Goal: Task Accomplishment & Management: Complete application form

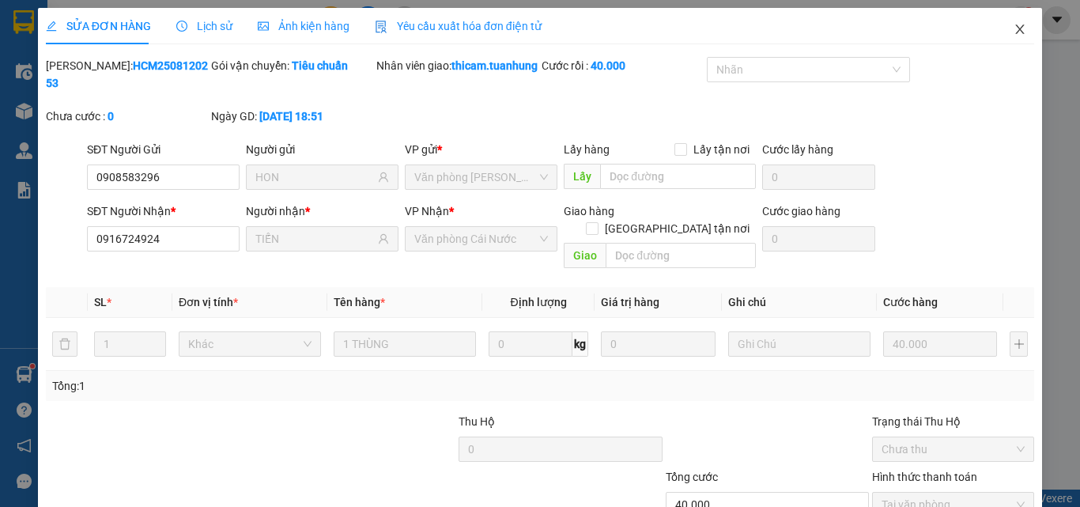
click at [1016, 29] on icon "close" at bounding box center [1020, 29] width 9 height 9
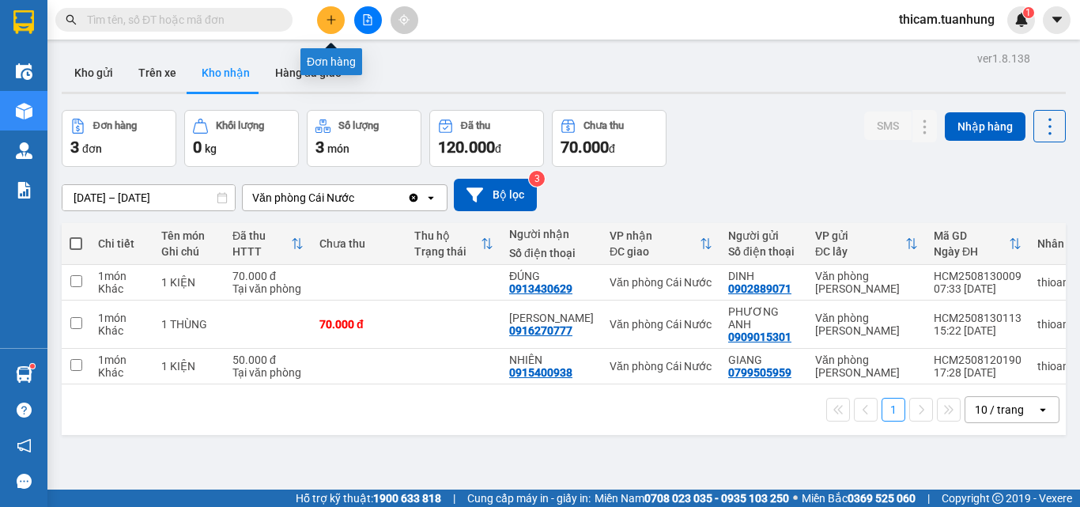
click at [337, 21] on button at bounding box center [331, 20] width 28 height 28
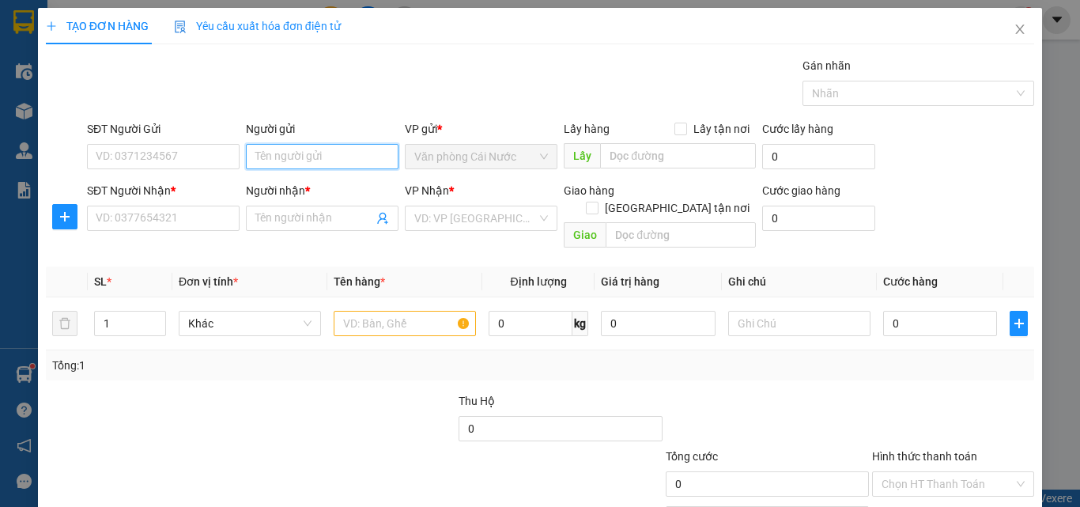
click at [365, 163] on input "Người gửi" at bounding box center [322, 156] width 153 height 25
type input "XE TẢI"
click at [172, 231] on div "SĐT Người Nhận * VD: 0377654321" at bounding box center [163, 209] width 153 height 55
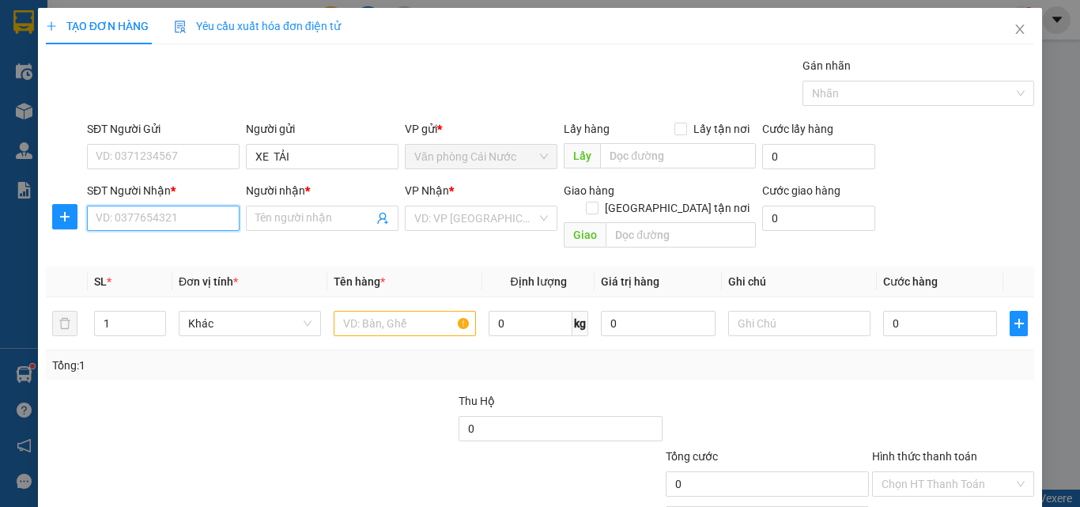
click at [176, 215] on input "SĐT Người Nhận *" at bounding box center [163, 218] width 153 height 25
type input "0907513565"
click at [158, 252] on div "0907513565 - HUY" at bounding box center [162, 249] width 132 height 17
type input "HUY"
type input "0907513565"
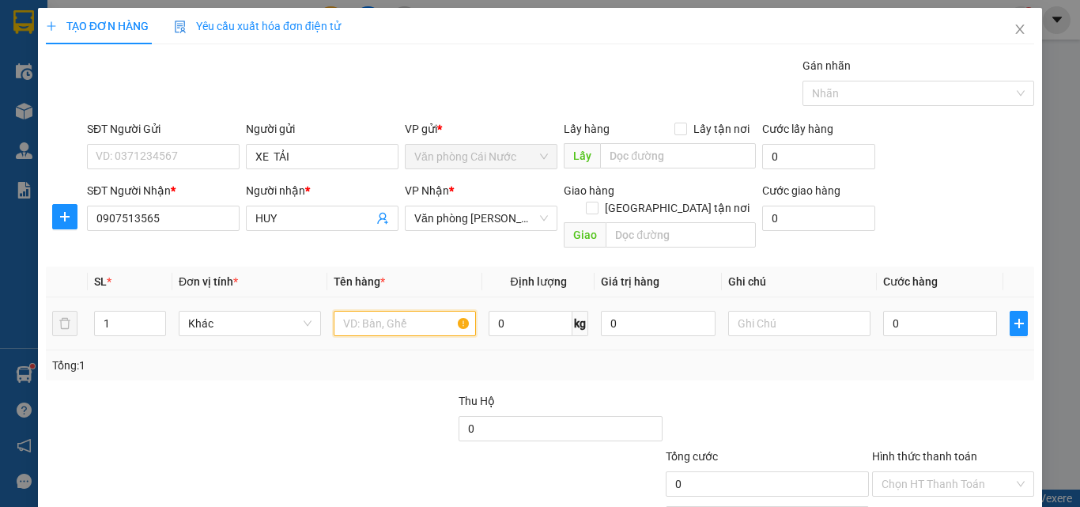
click at [430, 311] on input "text" at bounding box center [405, 323] width 142 height 25
click at [426, 314] on input "text" at bounding box center [405, 323] width 142 height 25
type input "1 CON GÀ"
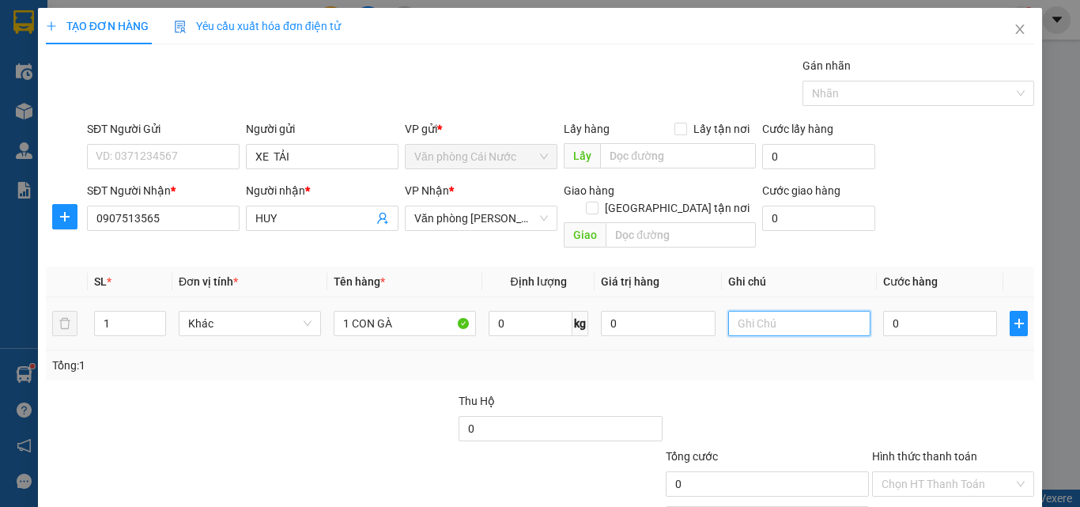
click at [817, 311] on input "text" at bounding box center [799, 323] width 142 height 25
type input "KHÔNG BAO CHẾT"
click at [937, 311] on input "0" at bounding box center [940, 323] width 114 height 25
type input "1"
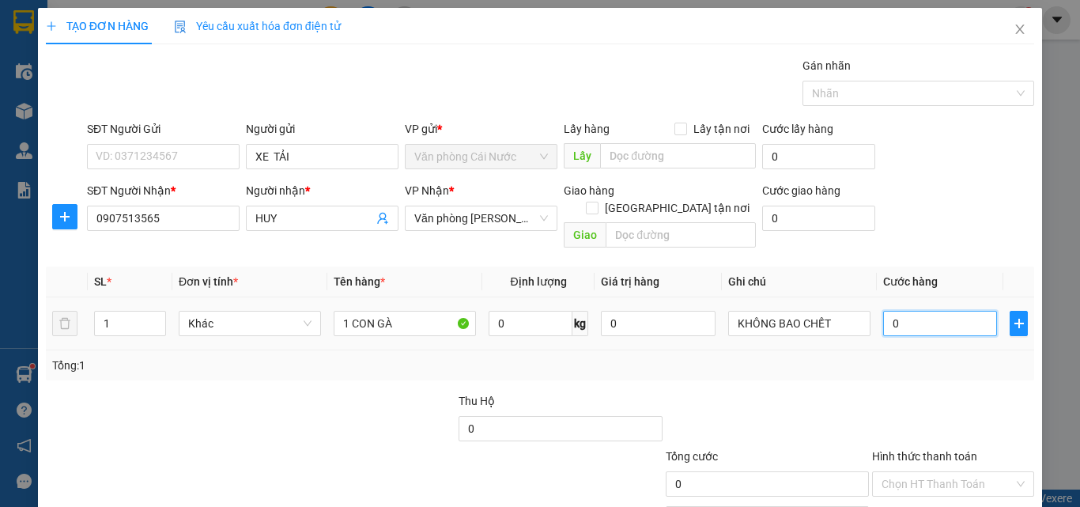
type input "1"
type input "10"
type input "100"
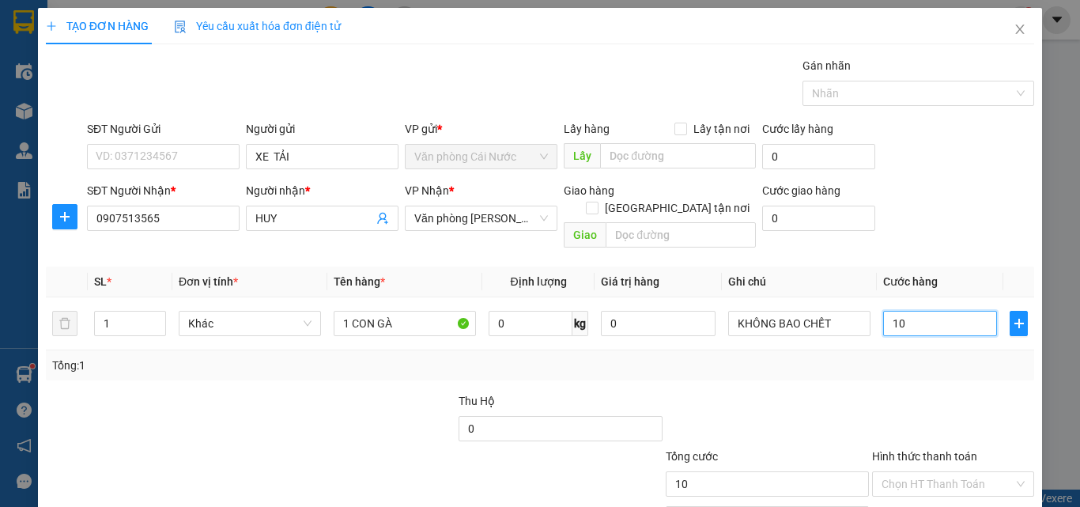
type input "100"
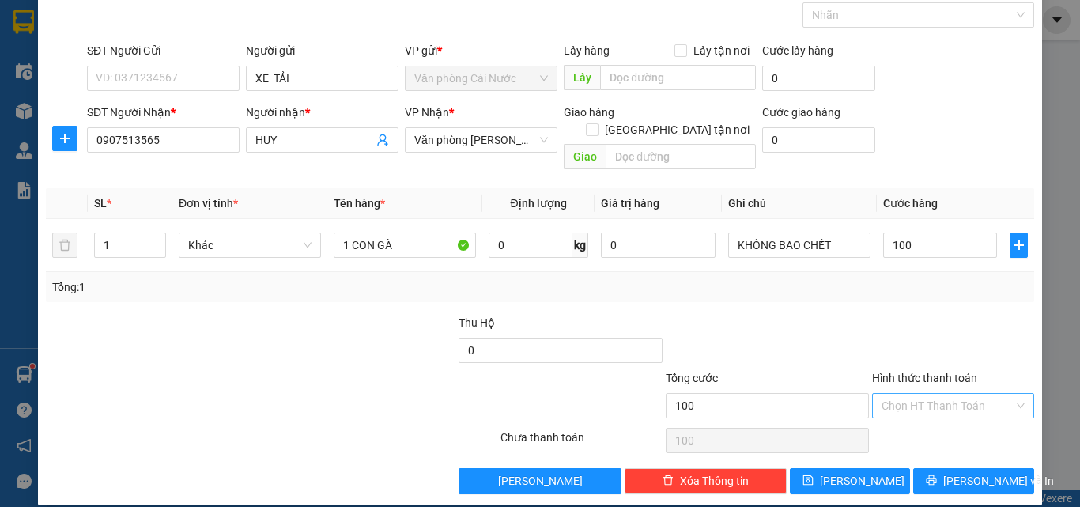
type input "100.000"
click at [901, 394] on input "Hình thức thanh toán" at bounding box center [948, 406] width 132 height 24
click at [897, 421] on div "Tại văn phòng" at bounding box center [944, 419] width 142 height 17
type input "0"
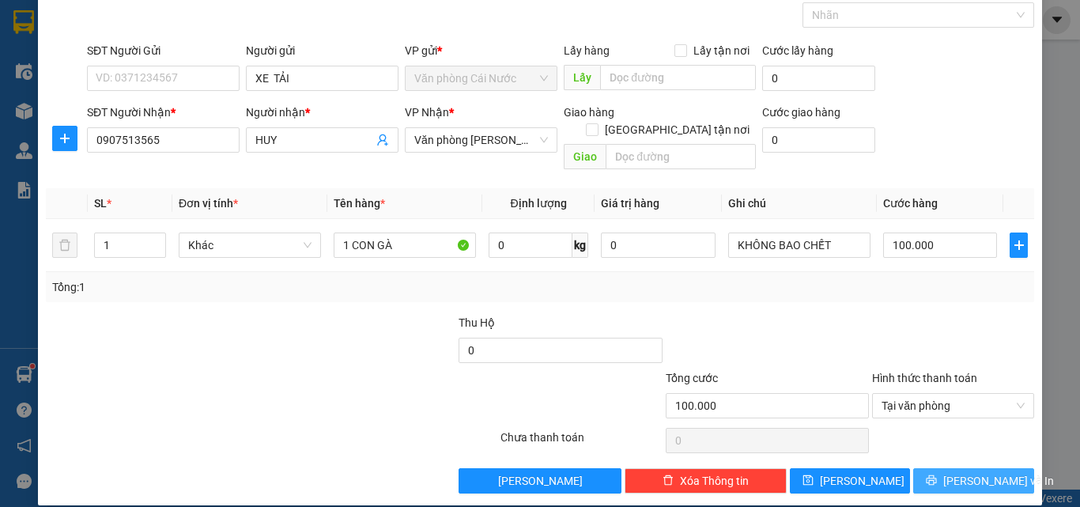
click at [916, 468] on button "[PERSON_NAME] và In" at bounding box center [973, 480] width 121 height 25
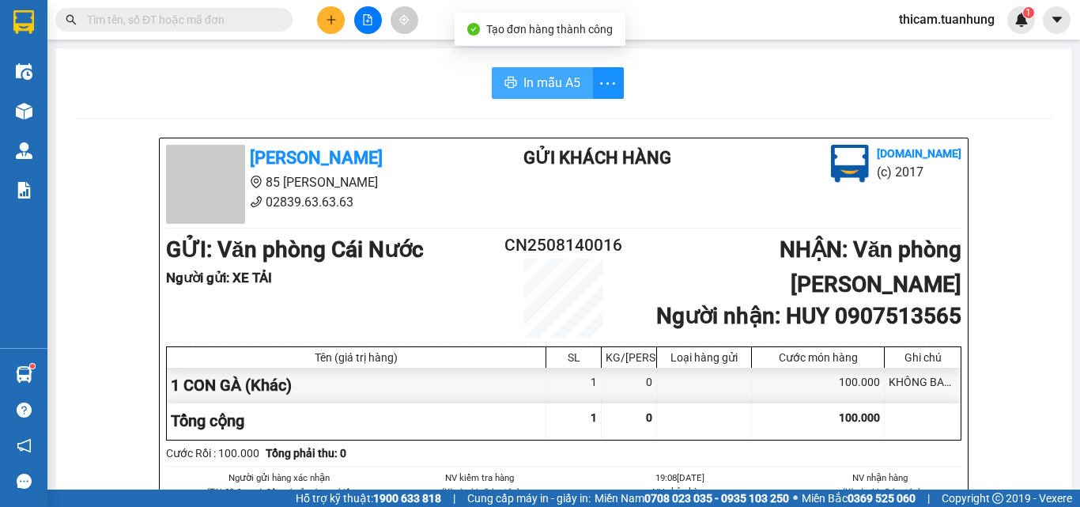
click at [540, 70] on button "In mẫu A5" at bounding box center [542, 83] width 101 height 32
click at [329, 23] on icon "plus" at bounding box center [331, 19] width 11 height 11
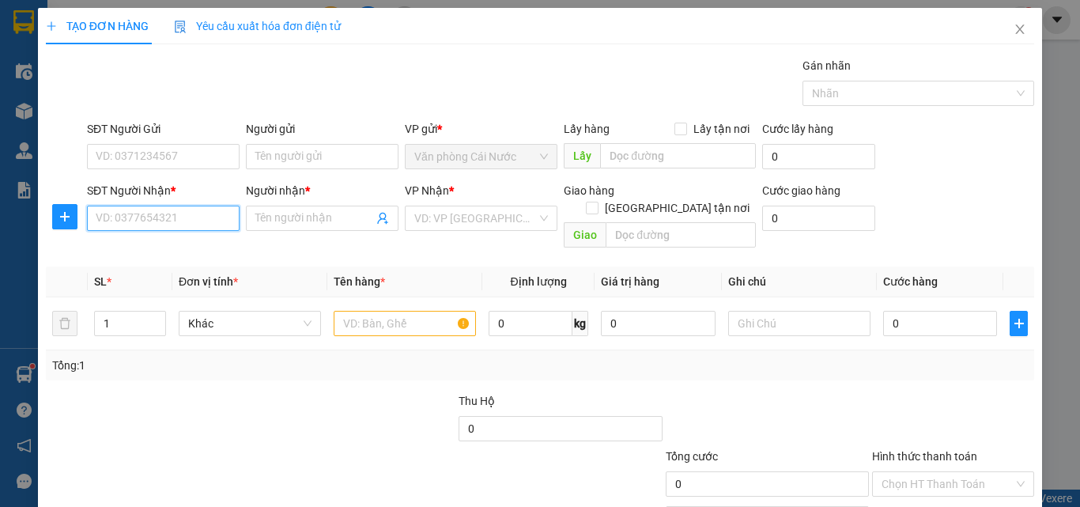
click at [198, 222] on input "SĐT Người Nhận *" at bounding box center [163, 218] width 153 height 25
click at [138, 218] on input "09023334386" at bounding box center [163, 218] width 153 height 25
click at [198, 214] on input "0902334386" at bounding box center [163, 218] width 153 height 25
type input "0902334386"
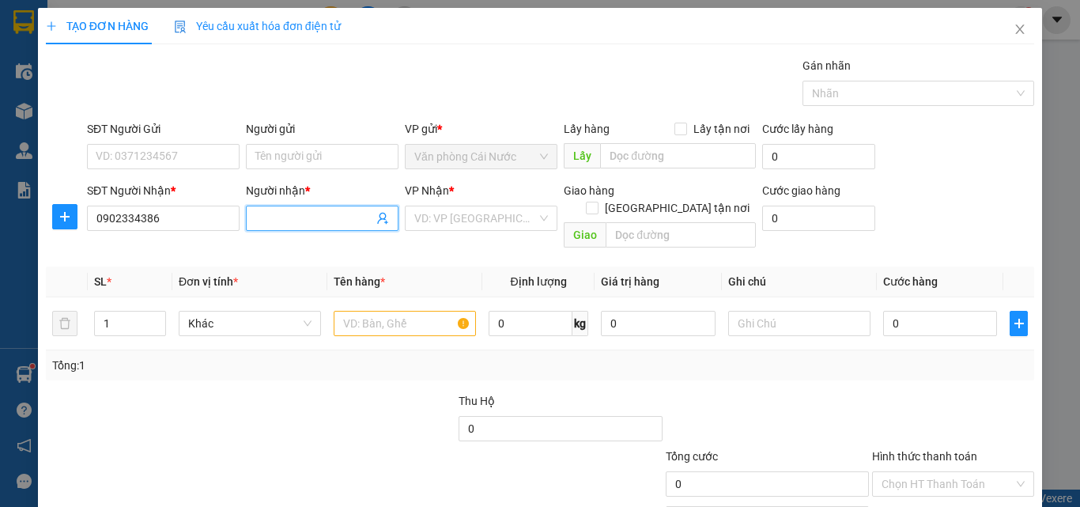
click at [308, 215] on input "Người nhận *" at bounding box center [314, 218] width 118 height 17
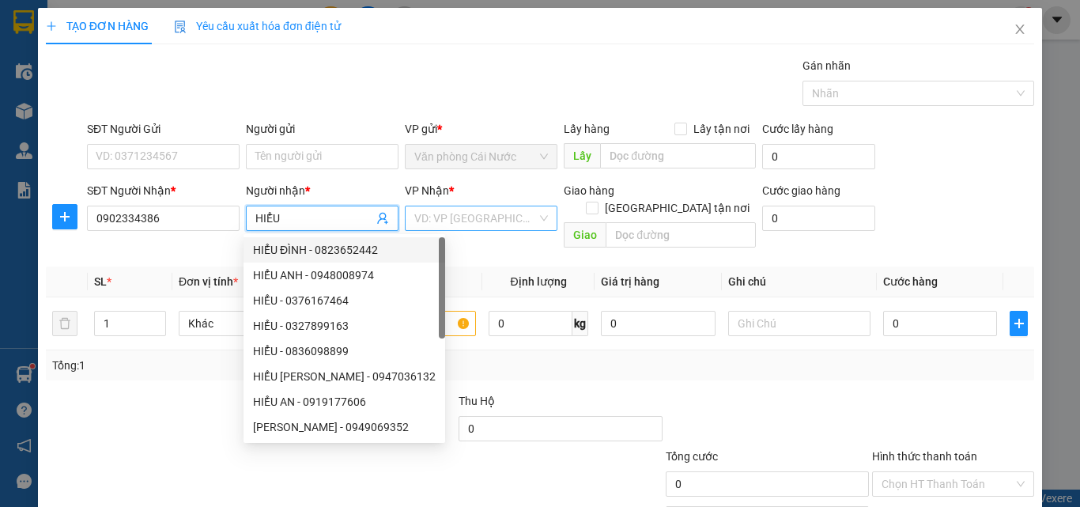
type input "HIỂU"
click at [519, 226] on input "search" at bounding box center [475, 218] width 123 height 24
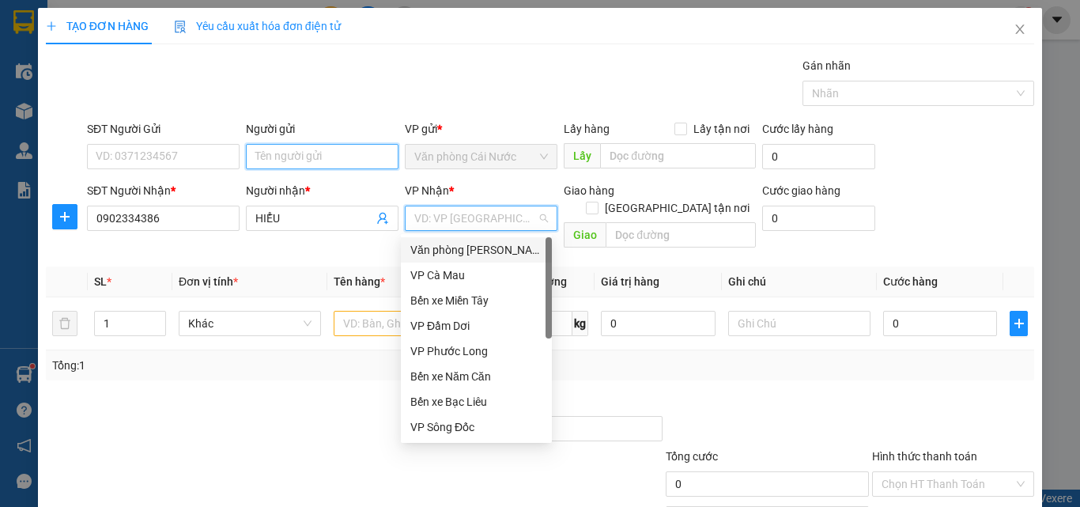
click at [353, 154] on input "Người gửi" at bounding box center [322, 156] width 153 height 25
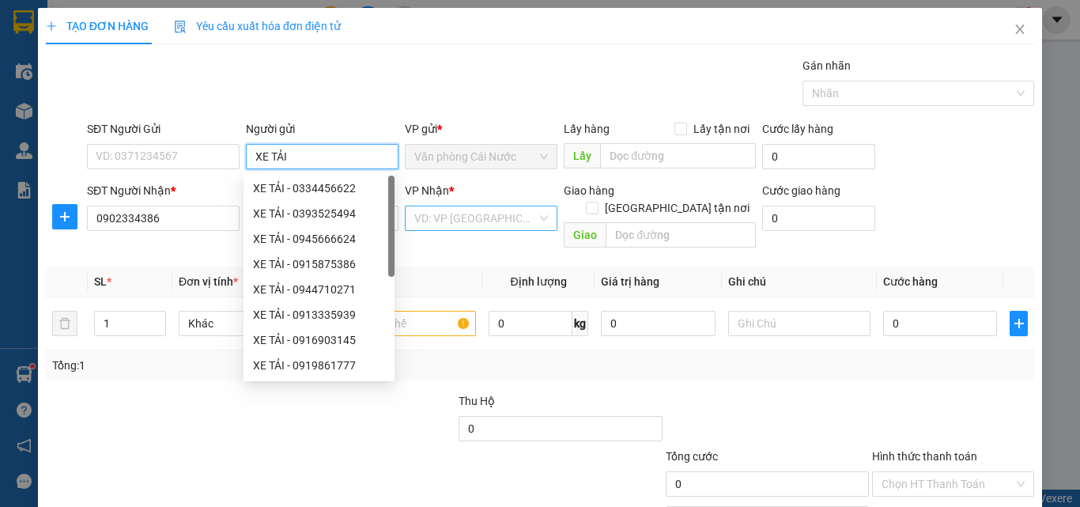
type input "XE TẢI"
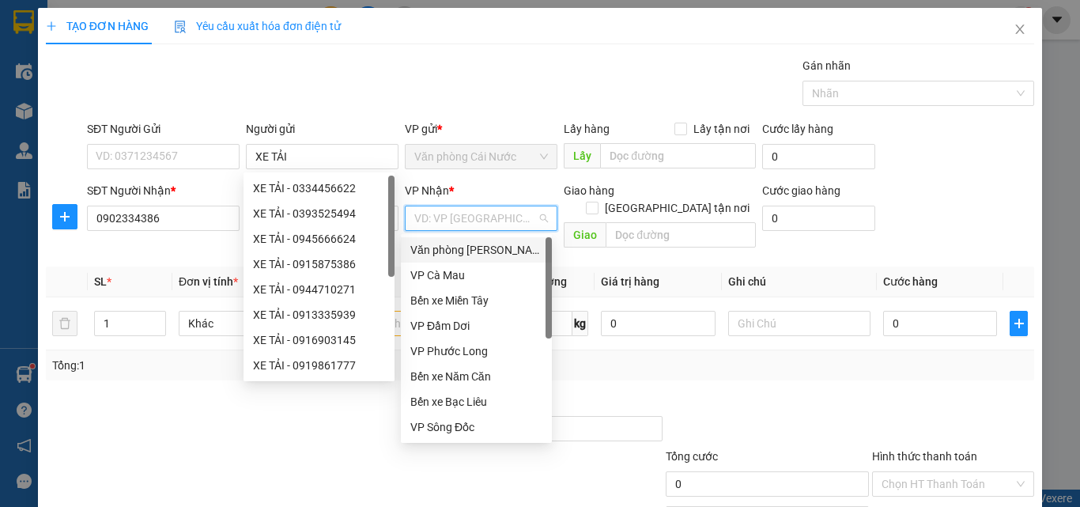
click at [489, 214] on input "search" at bounding box center [475, 218] width 123 height 24
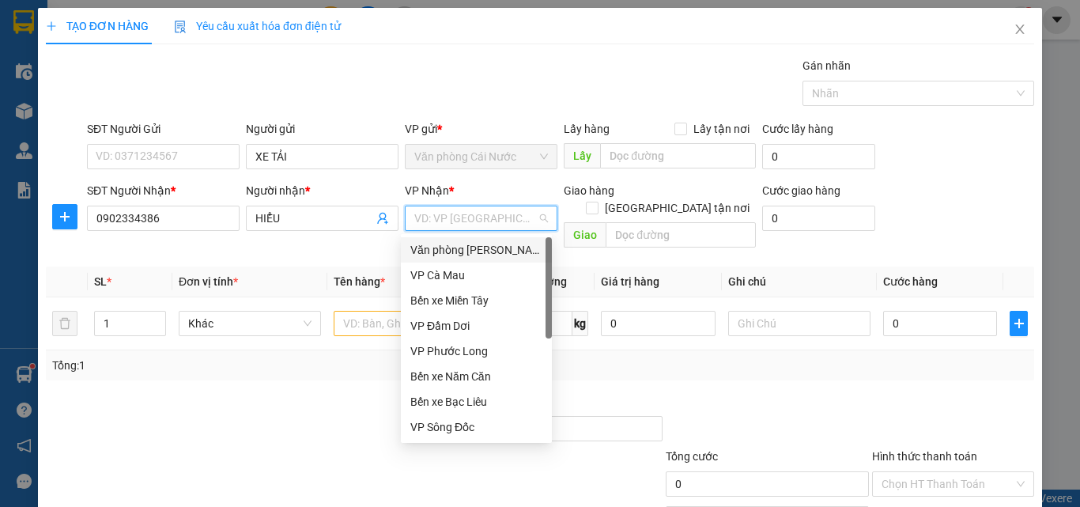
click at [505, 250] on div "Văn [PERSON_NAME] [PERSON_NAME]" at bounding box center [476, 249] width 132 height 17
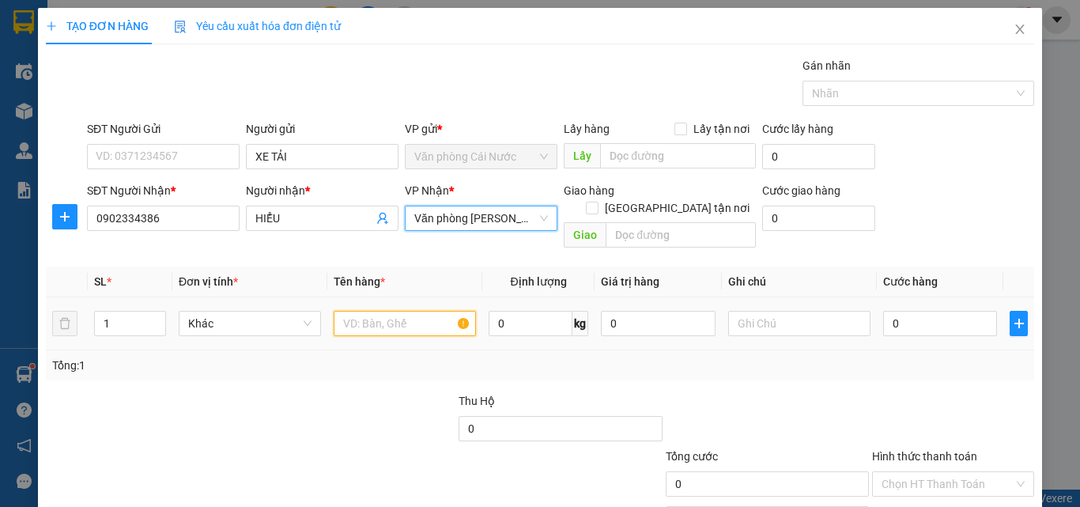
click at [382, 311] on input "text" at bounding box center [405, 323] width 142 height 25
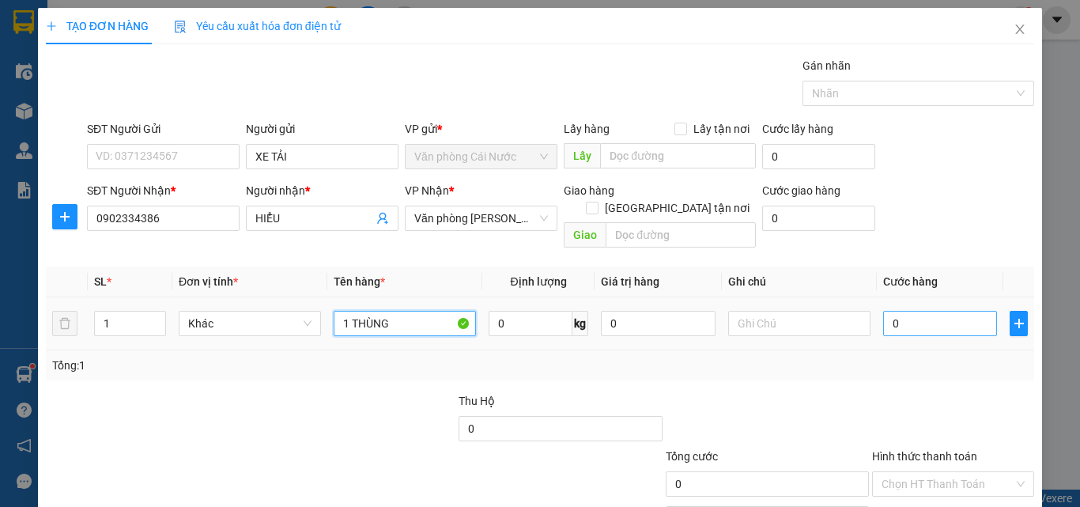
type input "1 THÙNG"
click at [942, 311] on input "0" at bounding box center [940, 323] width 114 height 25
type input "4"
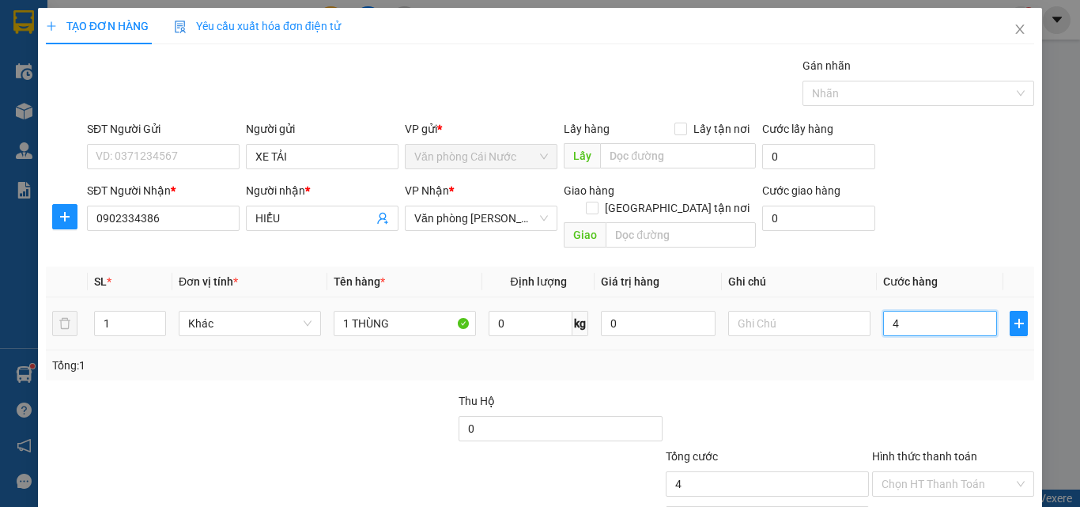
type input "40"
type input "40.000"
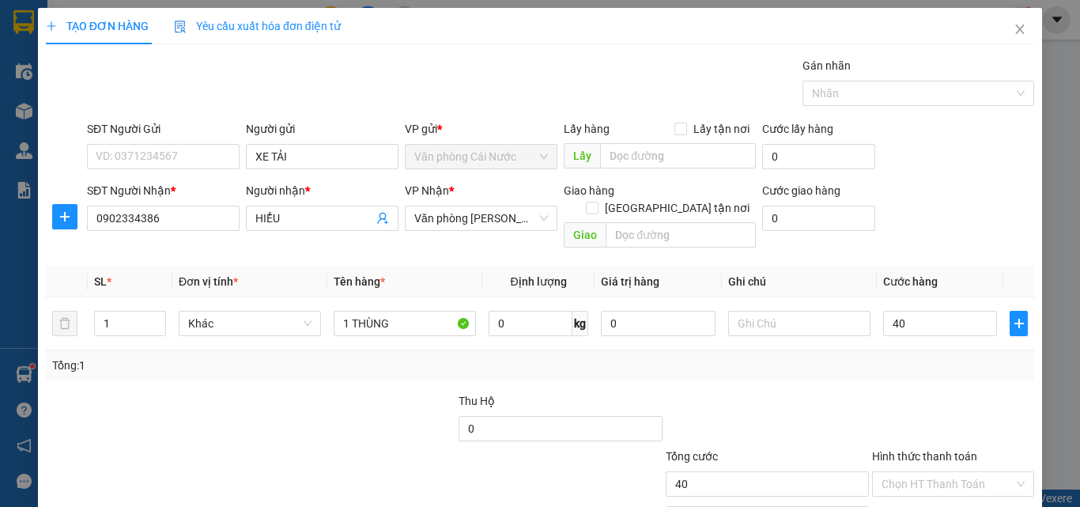
type input "40.000"
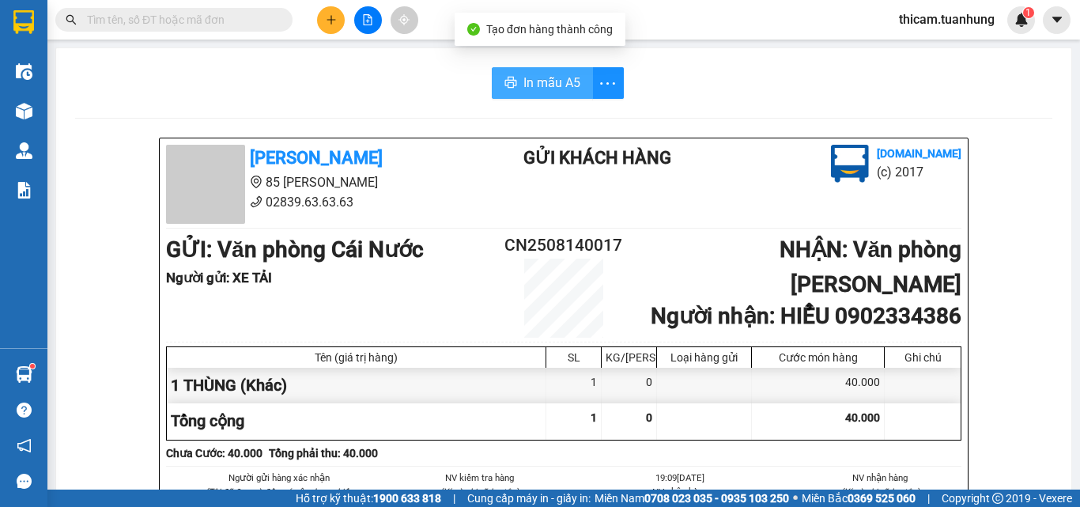
click at [546, 79] on span "In mẫu A5" at bounding box center [551, 83] width 57 height 20
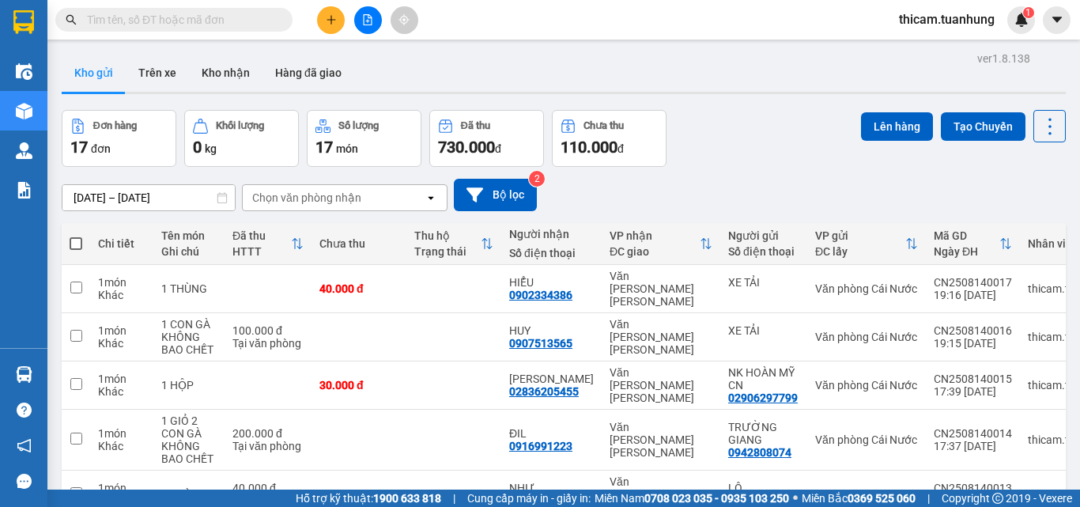
click at [199, 22] on input "text" at bounding box center [180, 19] width 187 height 17
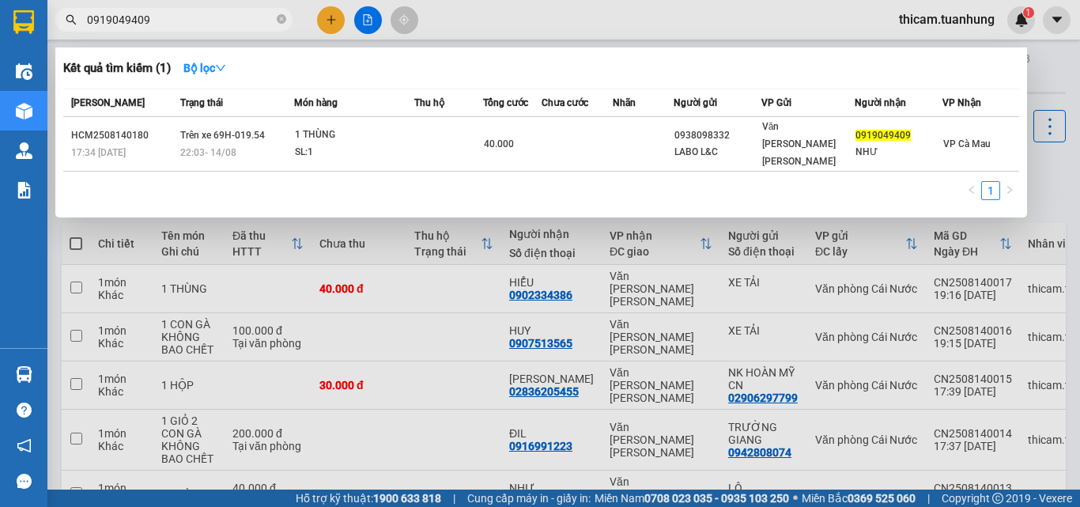
type input "0919049409"
click at [334, 20] on div at bounding box center [540, 253] width 1080 height 507
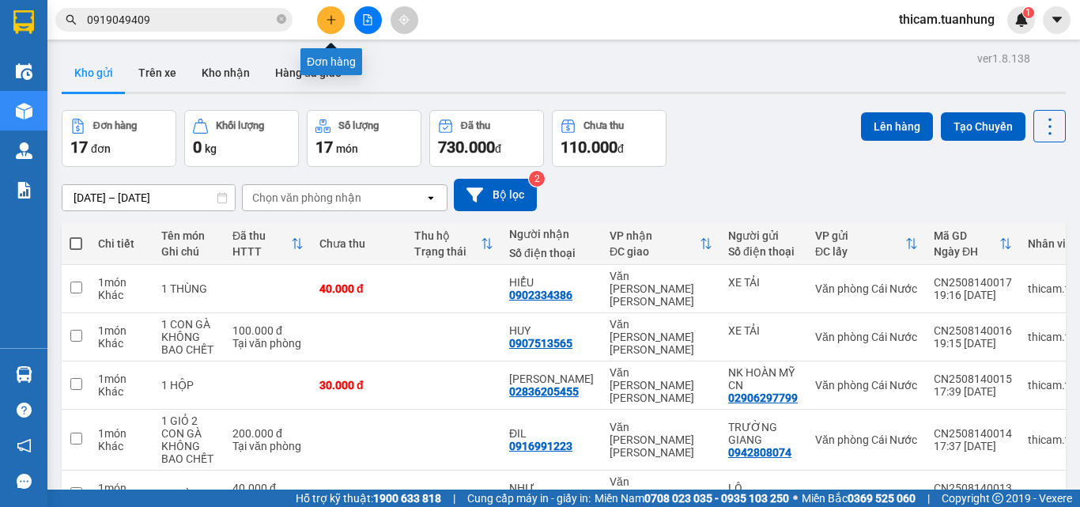
click at [333, 24] on icon "plus" at bounding box center [331, 19] width 11 height 11
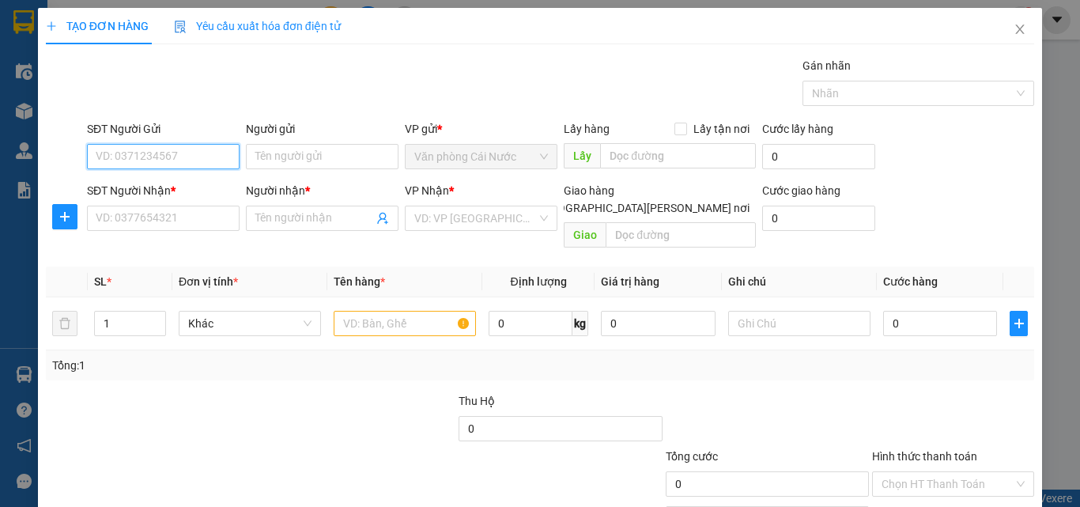
click at [195, 156] on input "SĐT Người Gửi" at bounding box center [163, 156] width 153 height 25
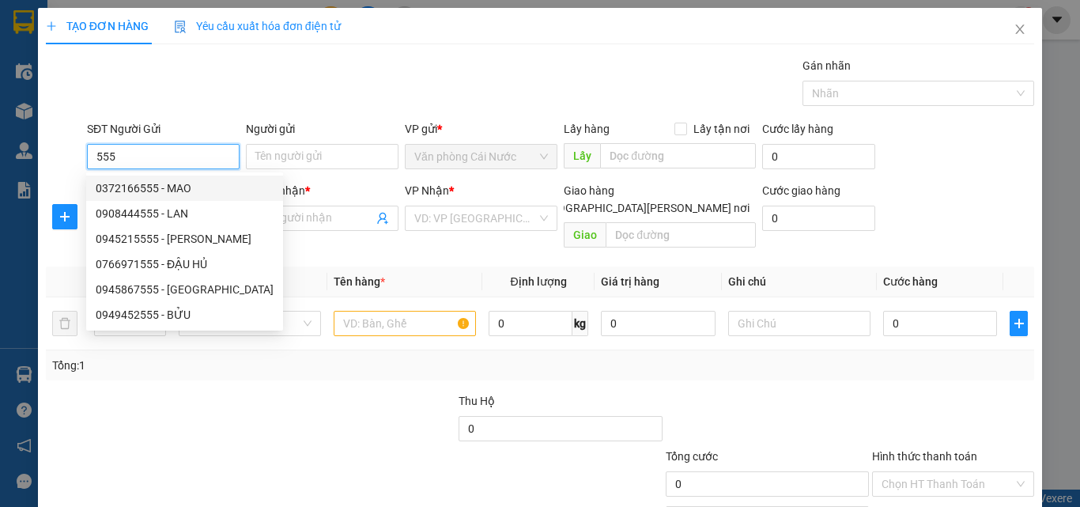
click at [159, 188] on div "0372166555 - MAO" at bounding box center [185, 187] width 178 height 17
type input "0372166555"
type input "MAO"
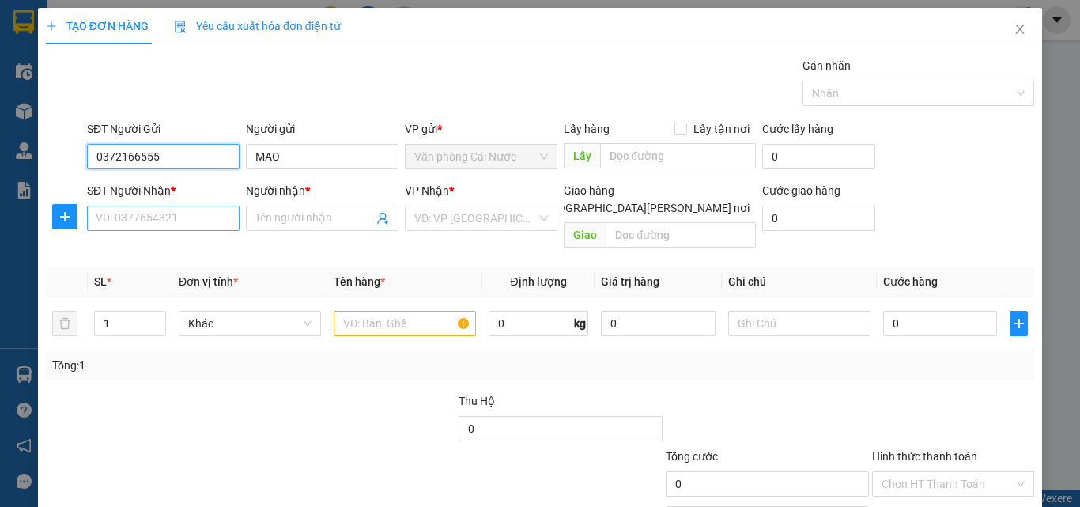
type input "0372166555"
click at [157, 225] on input "SĐT Người Nhận *" at bounding box center [163, 218] width 153 height 25
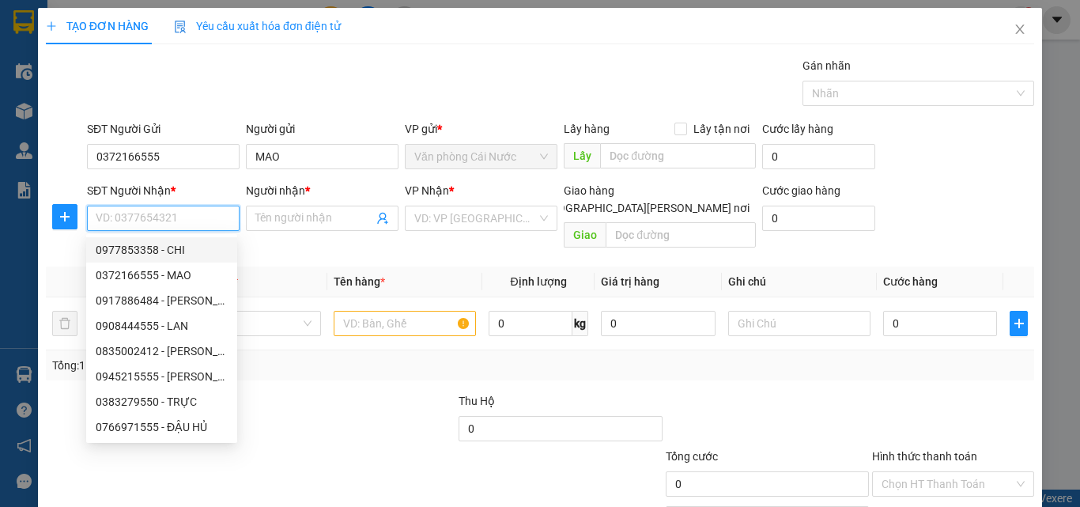
click at [150, 253] on div "0977853358 - CHI" at bounding box center [162, 249] width 132 height 17
type input "0977853358"
type input "CHI"
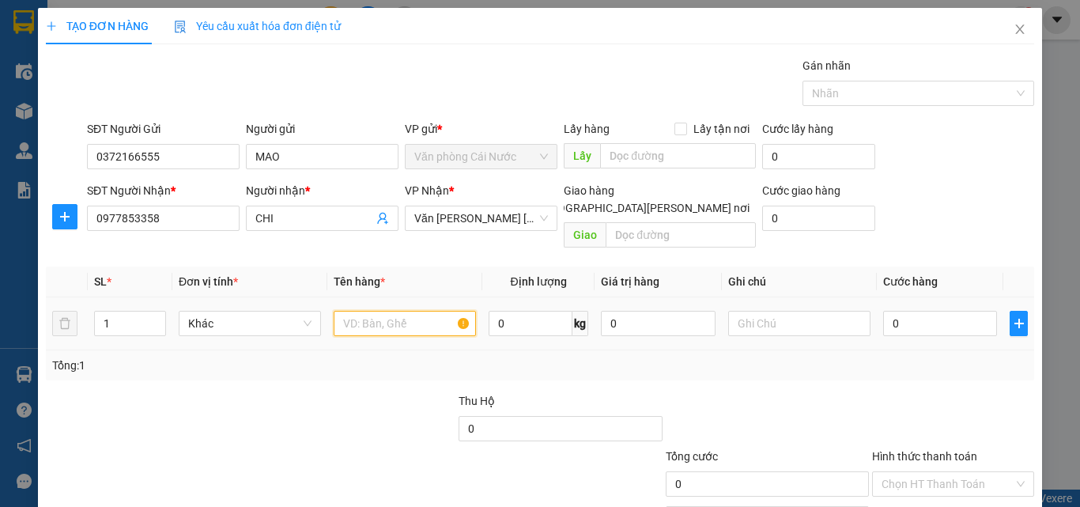
click at [372, 312] on input "text" at bounding box center [405, 323] width 142 height 25
type input "1 BAO"
click at [924, 311] on input "0" at bounding box center [940, 323] width 114 height 25
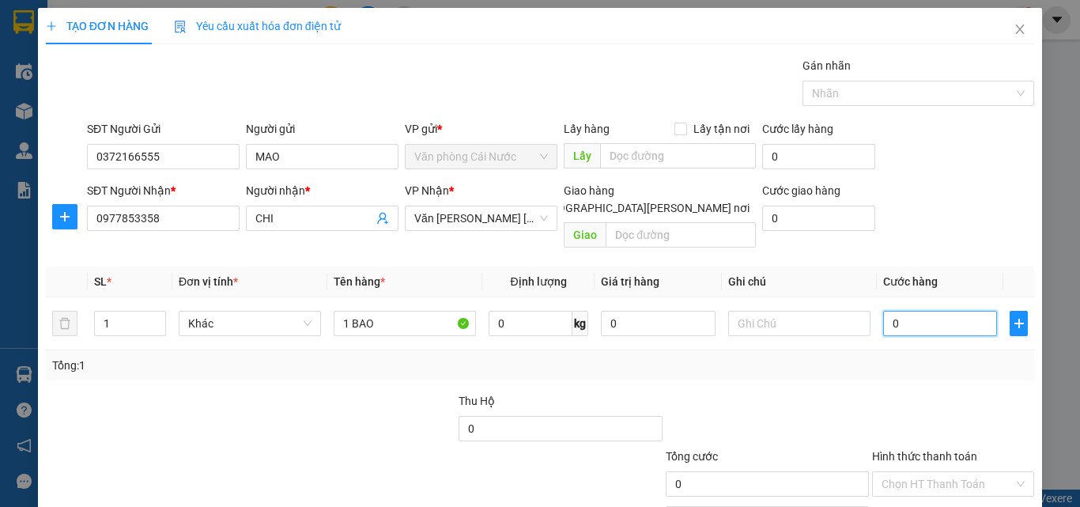
type input "7"
type input "70"
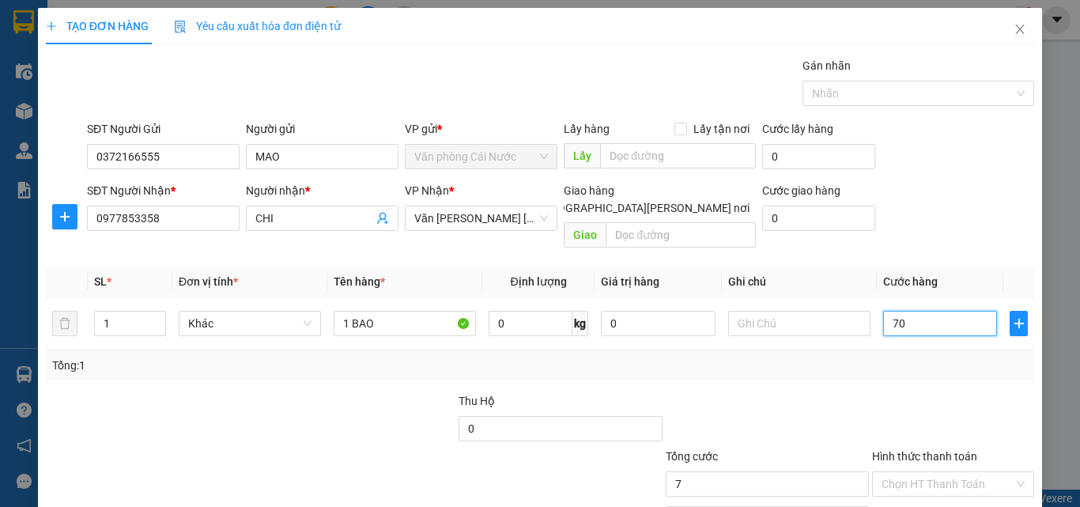
type input "70"
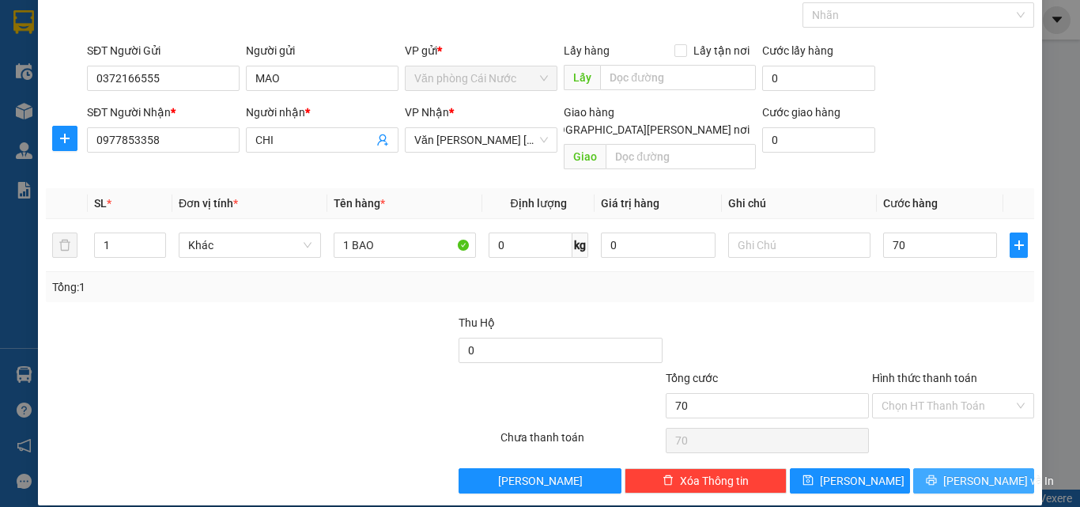
type input "70.000"
click at [930, 468] on button "[PERSON_NAME] và In" at bounding box center [973, 480] width 121 height 25
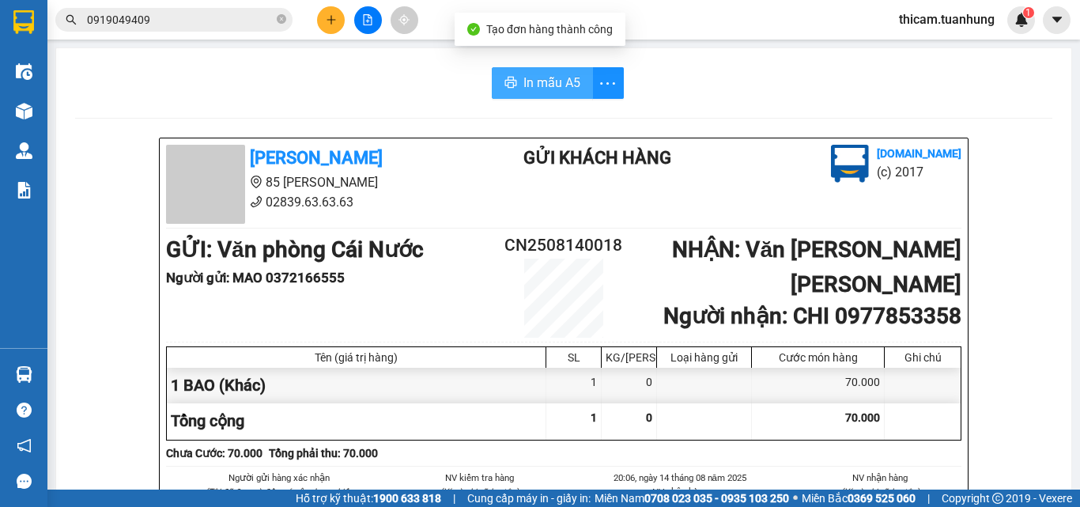
click at [570, 85] on span "In mẫu A5" at bounding box center [551, 83] width 57 height 20
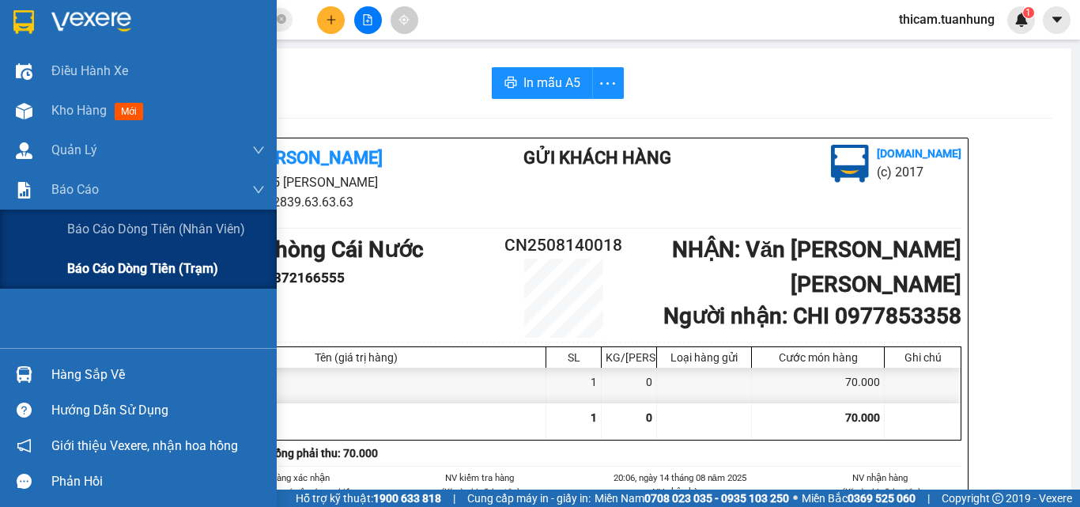
drag, startPoint x: 92, startPoint y: 271, endPoint x: 236, endPoint y: 224, distance: 151.5
click at [94, 272] on span "Báo cáo dòng tiền (trạm)" at bounding box center [141, 269] width 149 height 20
